Goal: Task Accomplishment & Management: Manage account settings

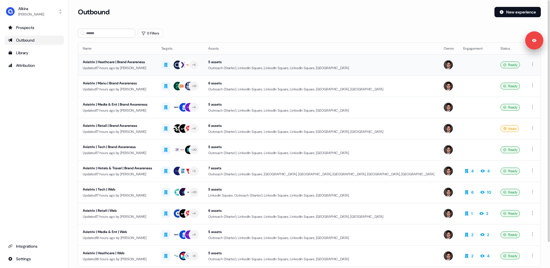
click at [104, 60] on div "Aviatrix | Heathcare | Brand Awareness" at bounding box center [117, 62] width 69 height 6
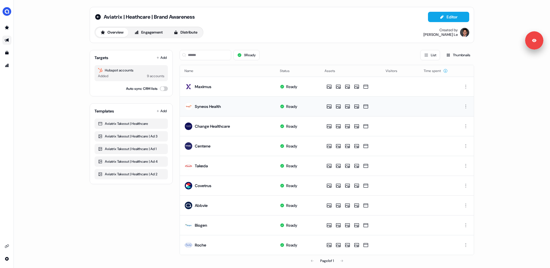
scroll to position [5, 0]
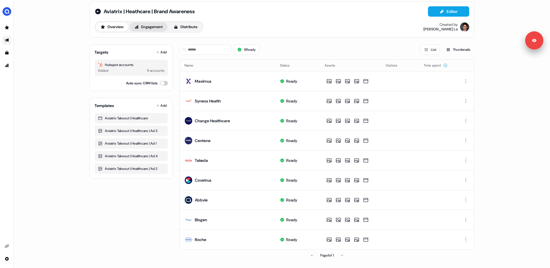
click at [159, 26] on button "Engagement" at bounding box center [149, 26] width 38 height 9
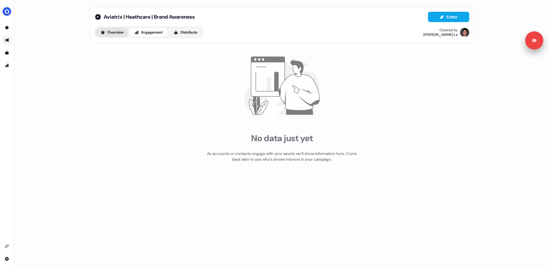
click at [110, 35] on button "Overview" at bounding box center [112, 32] width 33 height 9
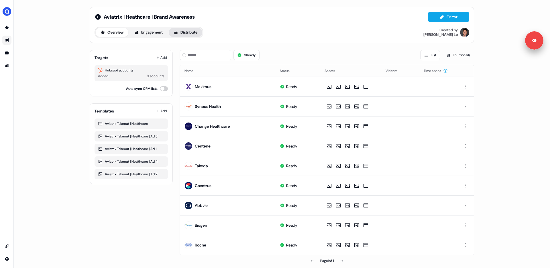
click at [189, 33] on button "Distribute" at bounding box center [186, 32] width 34 height 9
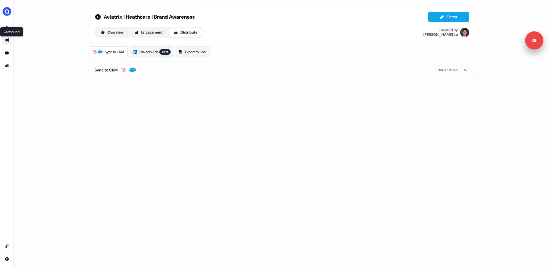
click at [7, 41] on icon "Go to outbound experience" at bounding box center [7, 40] width 4 height 4
